Goal: Task Accomplishment & Management: Manage account settings

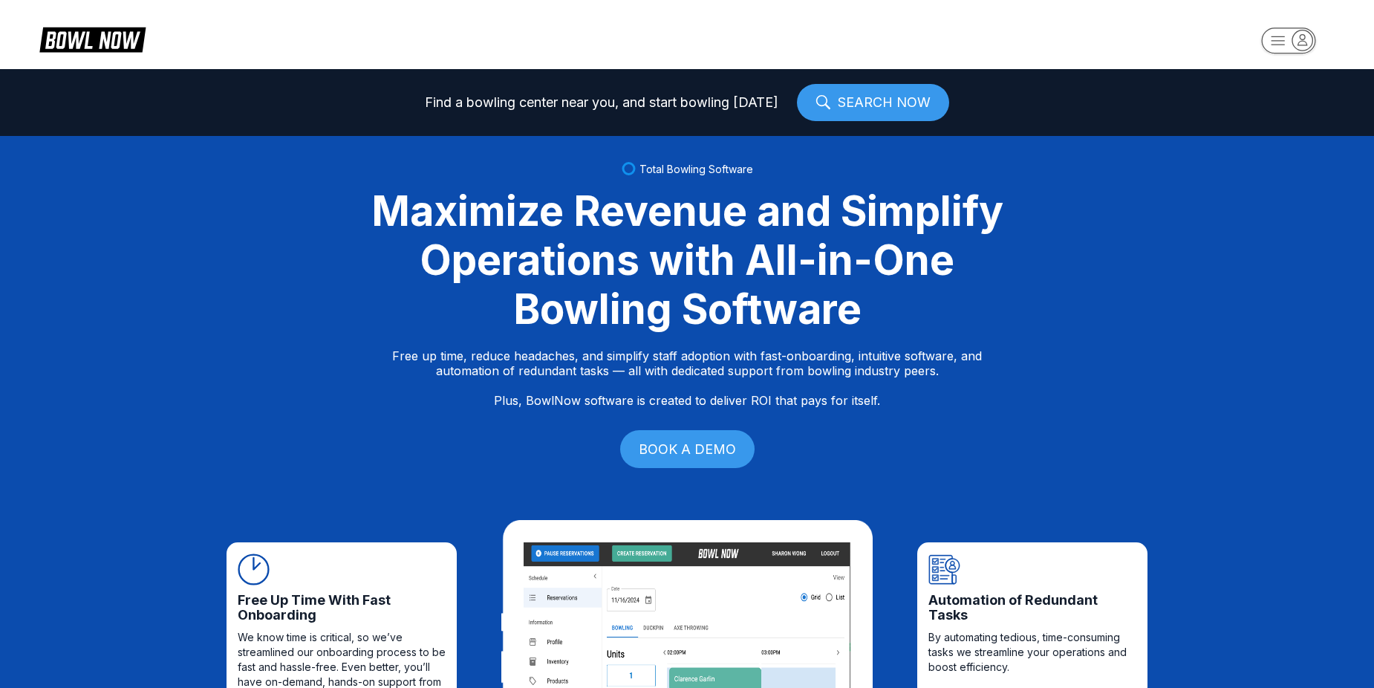
click at [1278, 33] on rect "button" at bounding box center [1288, 40] width 54 height 26
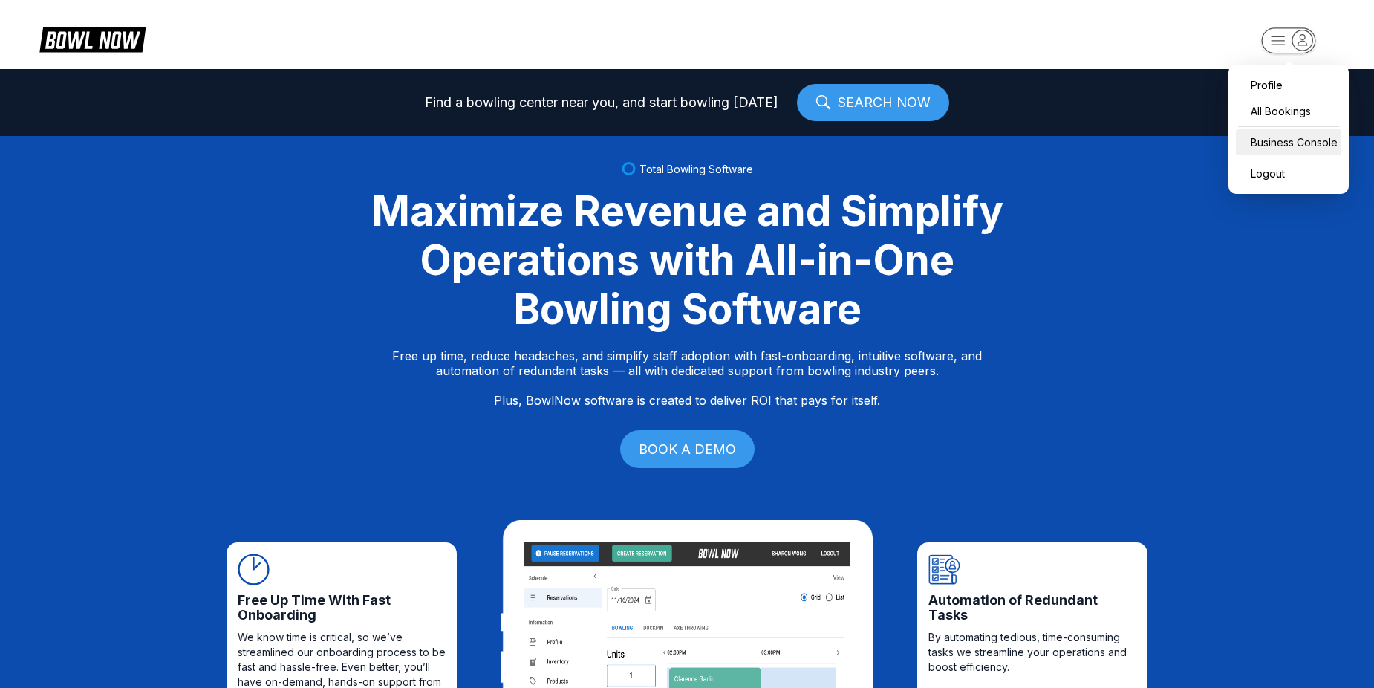
click at [1321, 150] on div "Business Console" at bounding box center [1288, 142] width 105 height 26
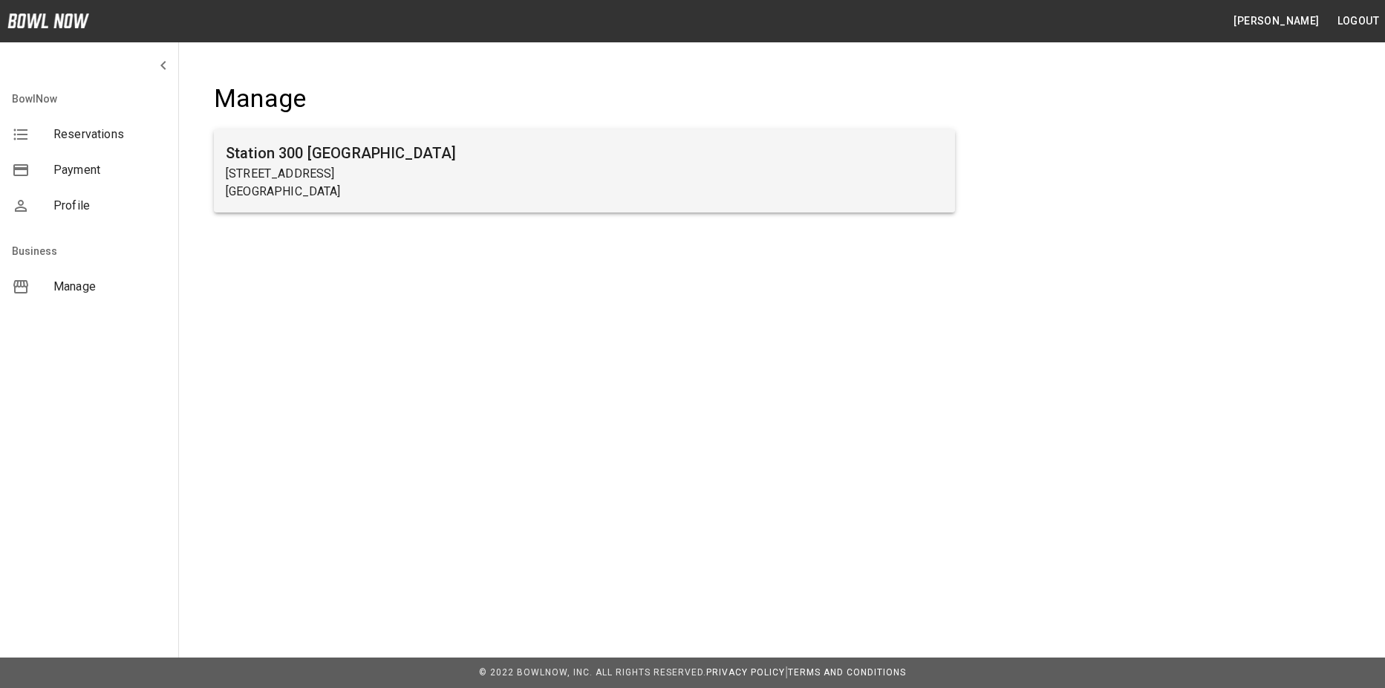
click at [659, 179] on p "2317 Browns Bridge Rd" at bounding box center [585, 174] width 718 height 18
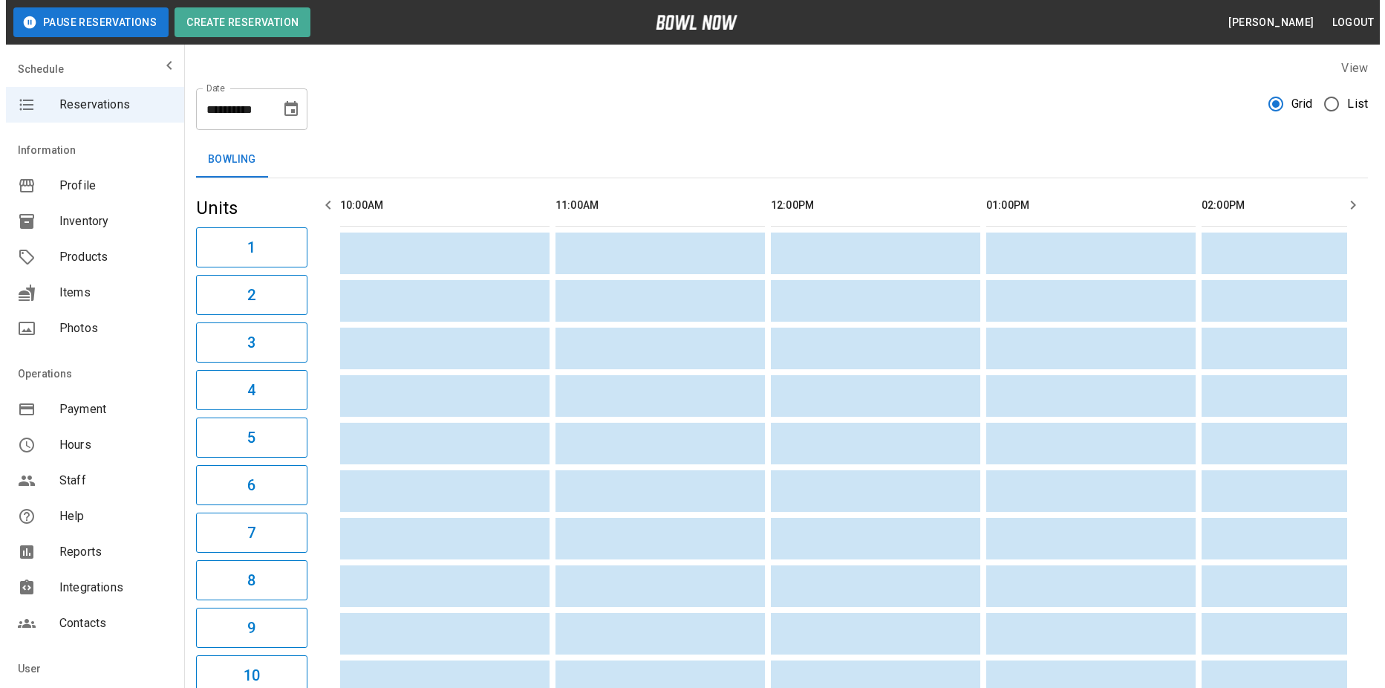
scroll to position [0, 1077]
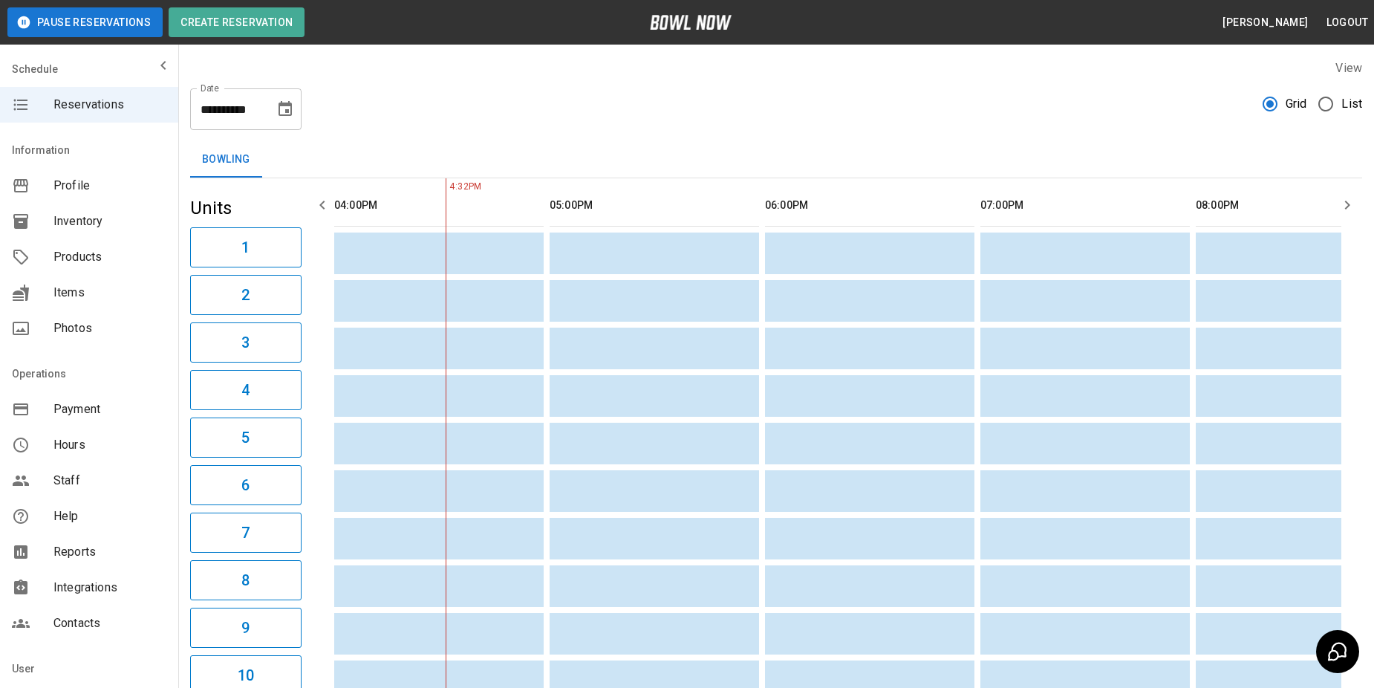
click at [1353, 91] on label "List" at bounding box center [1336, 103] width 52 height 31
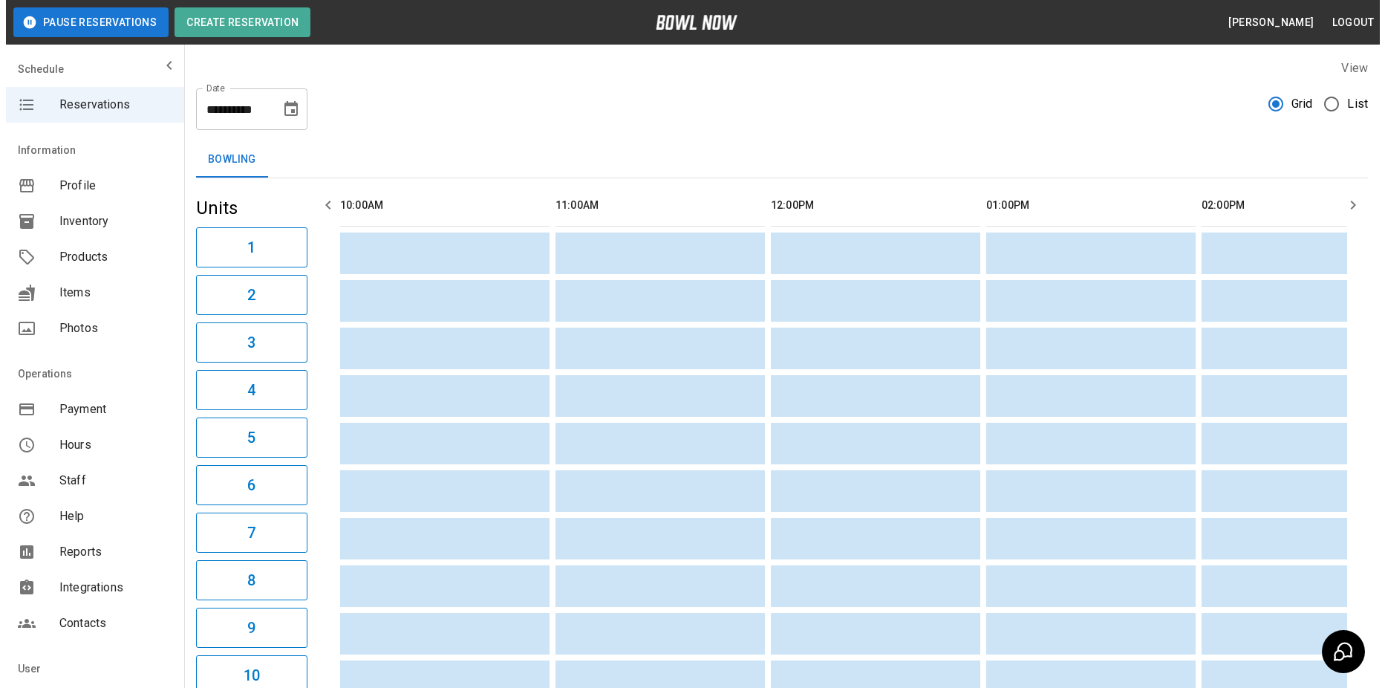
scroll to position [0, 1292]
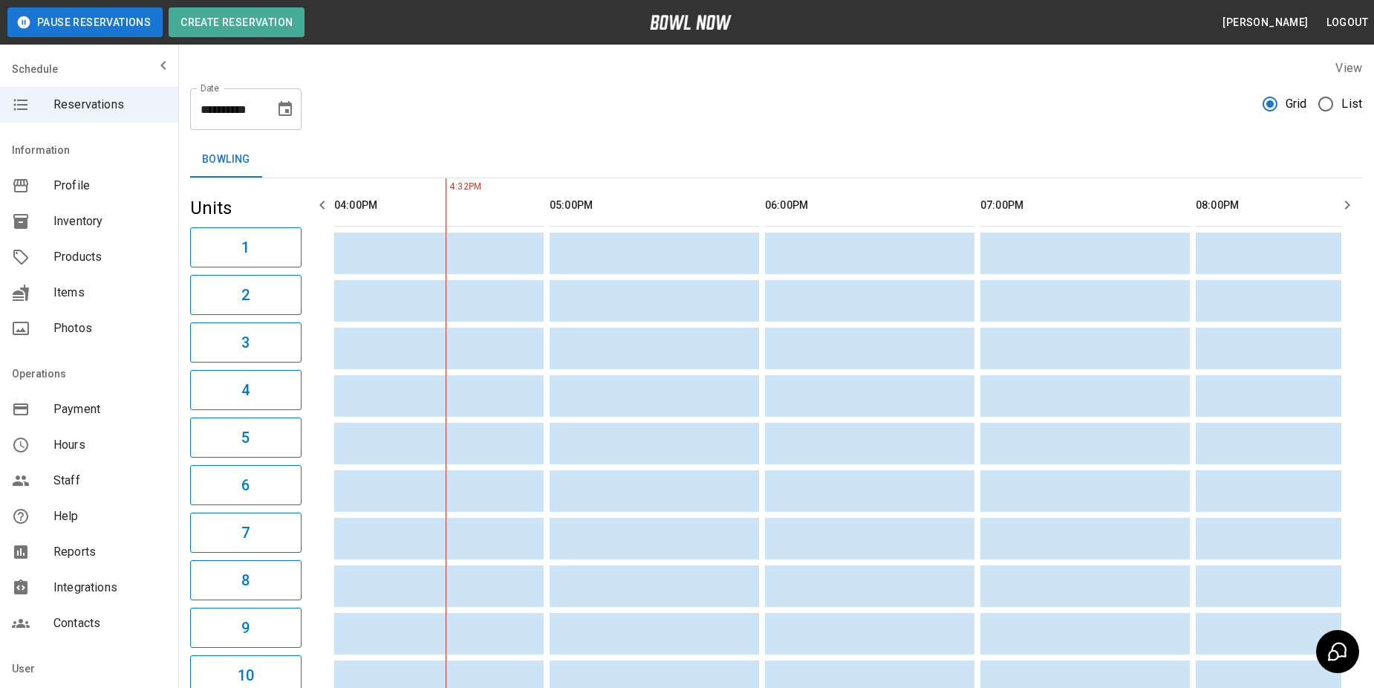
click at [1350, 117] on label "List" at bounding box center [1336, 103] width 52 height 31
